Goal: Task Accomplishment & Management: Use online tool/utility

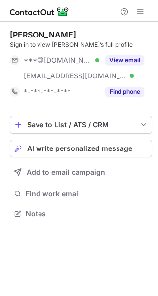
scroll to position [207, 158]
click at [112, 148] on span "AI write personalized message" at bounding box center [79, 149] width 105 height 8
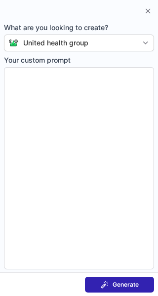
type textarea "**********"
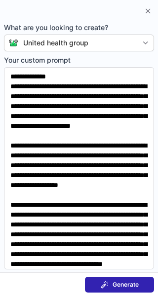
click at [123, 281] on span "Generate" at bounding box center [125, 285] width 26 height 8
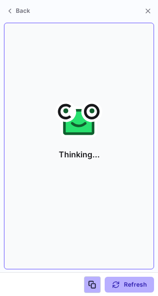
click at [82, 131] on icon at bounding box center [78, 122] width 31 height 26
click at [72, 104] on icon at bounding box center [65, 111] width 21 height 21
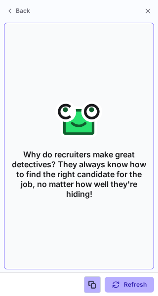
click at [72, 104] on icon at bounding box center [65, 111] width 21 height 21
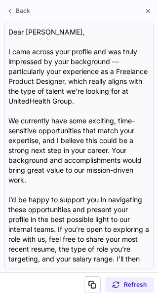
click at [72, 104] on div "Dear [PERSON_NAME], I came across your profile and was truly impressed by your …" at bounding box center [78, 146] width 141 height 238
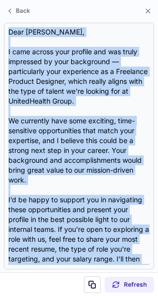
scroll to position [88, 0]
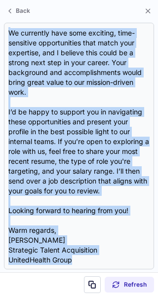
drag, startPoint x: 9, startPoint y: 34, endPoint x: 85, endPoint y: 338, distance: 314.0
click at [85, 295] on html "[PERSON_NAME] Sign in to view [PERSON_NAME]’s full profile ***@[DOMAIN_NAME] Ve…" at bounding box center [79, 148] width 158 height 296
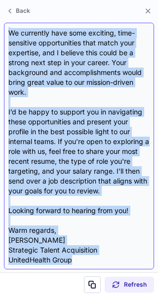
click at [55, 228] on div "Dear [PERSON_NAME], I came across your profile and was truly impressed by your …" at bounding box center [78, 146] width 141 height 238
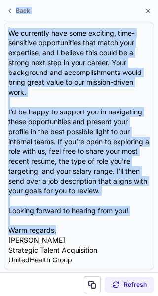
scroll to position [0, 0]
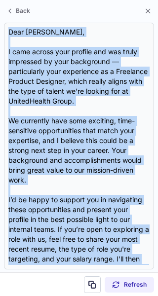
drag, startPoint x: 55, startPoint y: 228, endPoint x: 2, endPoint y: 35, distance: 200.1
click at [2, 35] on section "Dear [PERSON_NAME], I came across your profile and was truly impressed by your …" at bounding box center [79, 146] width 158 height 253
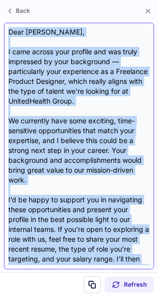
scroll to position [88, 0]
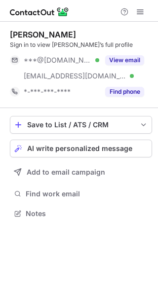
scroll to position [207, 158]
click at [87, 146] on span "AI write personalized message" at bounding box center [79, 149] width 105 height 8
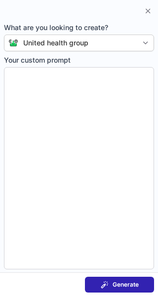
type textarea "**********"
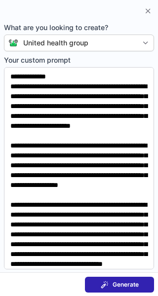
click at [121, 281] on span "Generate" at bounding box center [125, 285] width 26 height 8
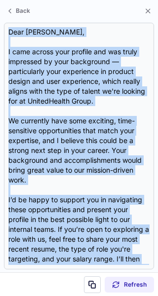
scroll to position [88, 0]
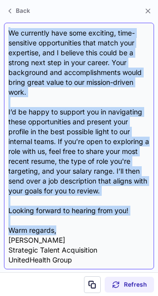
drag, startPoint x: 5, startPoint y: 26, endPoint x: 89, endPoint y: 226, distance: 216.5
click at [89, 226] on div "Dear Victoria, I came across your profile and was truly impressed by your backg…" at bounding box center [79, 146] width 150 height 247
copy div "Dear Victoria, I came across your profile and was truly impressed by your backg…"
